Goal: Find specific page/section: Find specific page/section

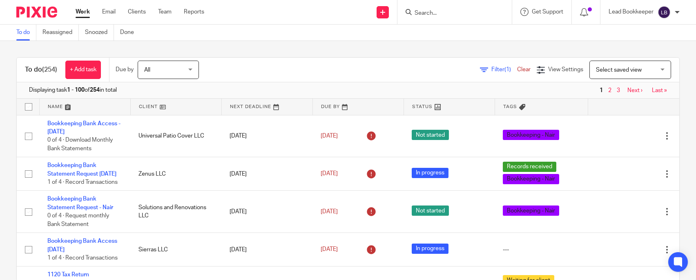
click at [431, 13] on input "Search" at bounding box center [451, 13] width 74 height 7
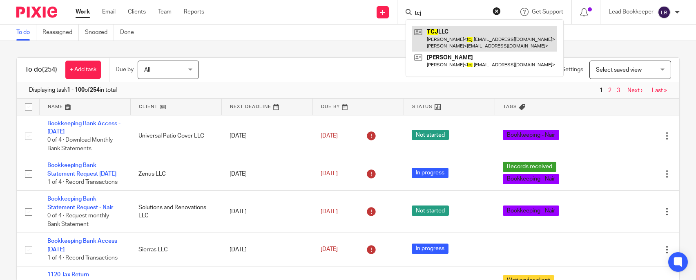
type input "tcj"
click at [451, 39] on link at bounding box center [484, 38] width 145 height 25
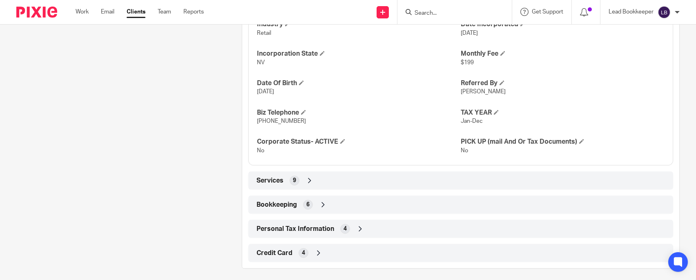
scroll to position [396, 0]
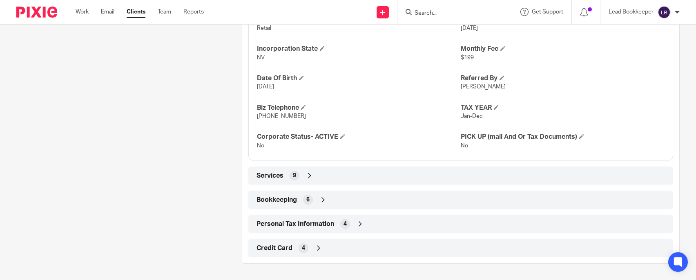
click at [307, 176] on icon at bounding box center [310, 175] width 8 height 8
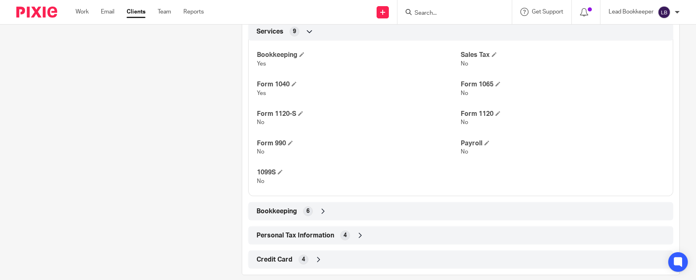
scroll to position [551, 0]
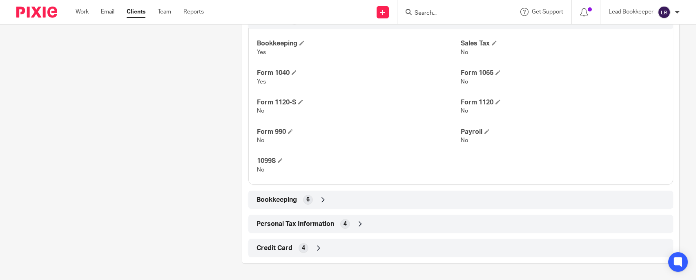
click at [322, 201] on icon at bounding box center [323, 199] width 8 height 8
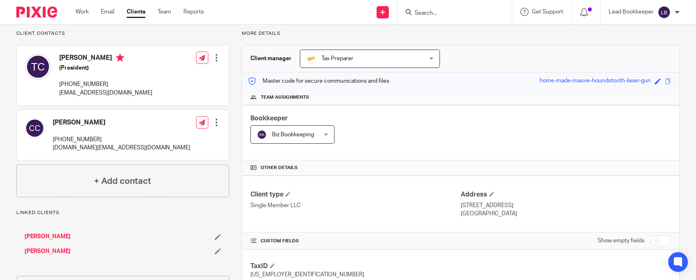
scroll to position [20, 0]
